Goal: Information Seeking & Learning: Learn about a topic

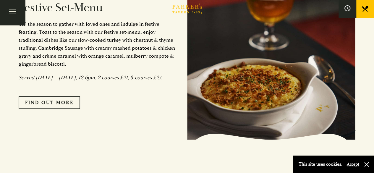
scroll to position [502, 0]
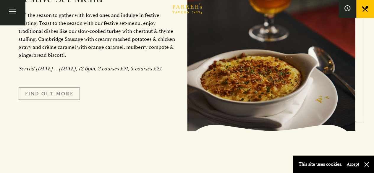
click at [49, 100] on link "FIND OUT MORE" at bounding box center [49, 93] width 61 height 12
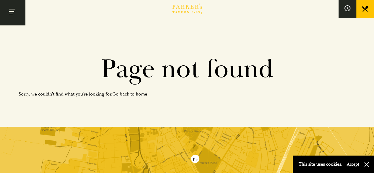
click at [4, 11] on button "Toggle navigation" at bounding box center [12, 12] width 25 height 25
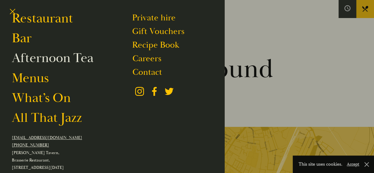
scroll to position [30, 0]
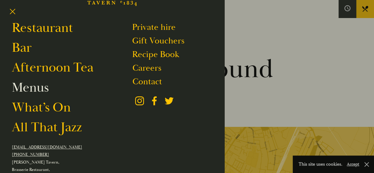
click at [33, 83] on link "Menus" at bounding box center [30, 87] width 37 height 17
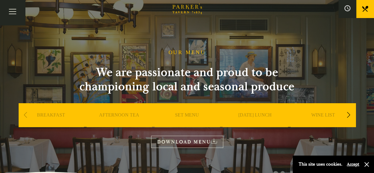
click at [184, 115] on link "SET MENU" at bounding box center [187, 124] width 24 height 24
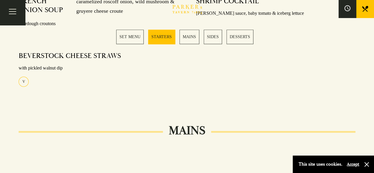
scroll to position [340, 0]
click at [15, 13] on button "Toggle navigation" at bounding box center [12, 12] width 25 height 25
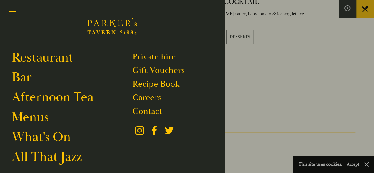
click at [11, 12] on button "Toggle navigation" at bounding box center [12, 12] width 25 height 25
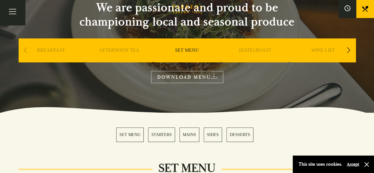
scroll to position [44, 0]
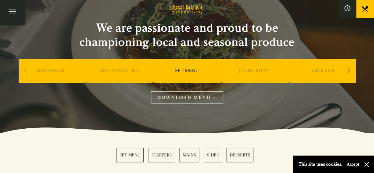
click at [347, 72] on div "Next slide" at bounding box center [348, 70] width 8 height 13
